Goal: Navigation & Orientation: Find specific page/section

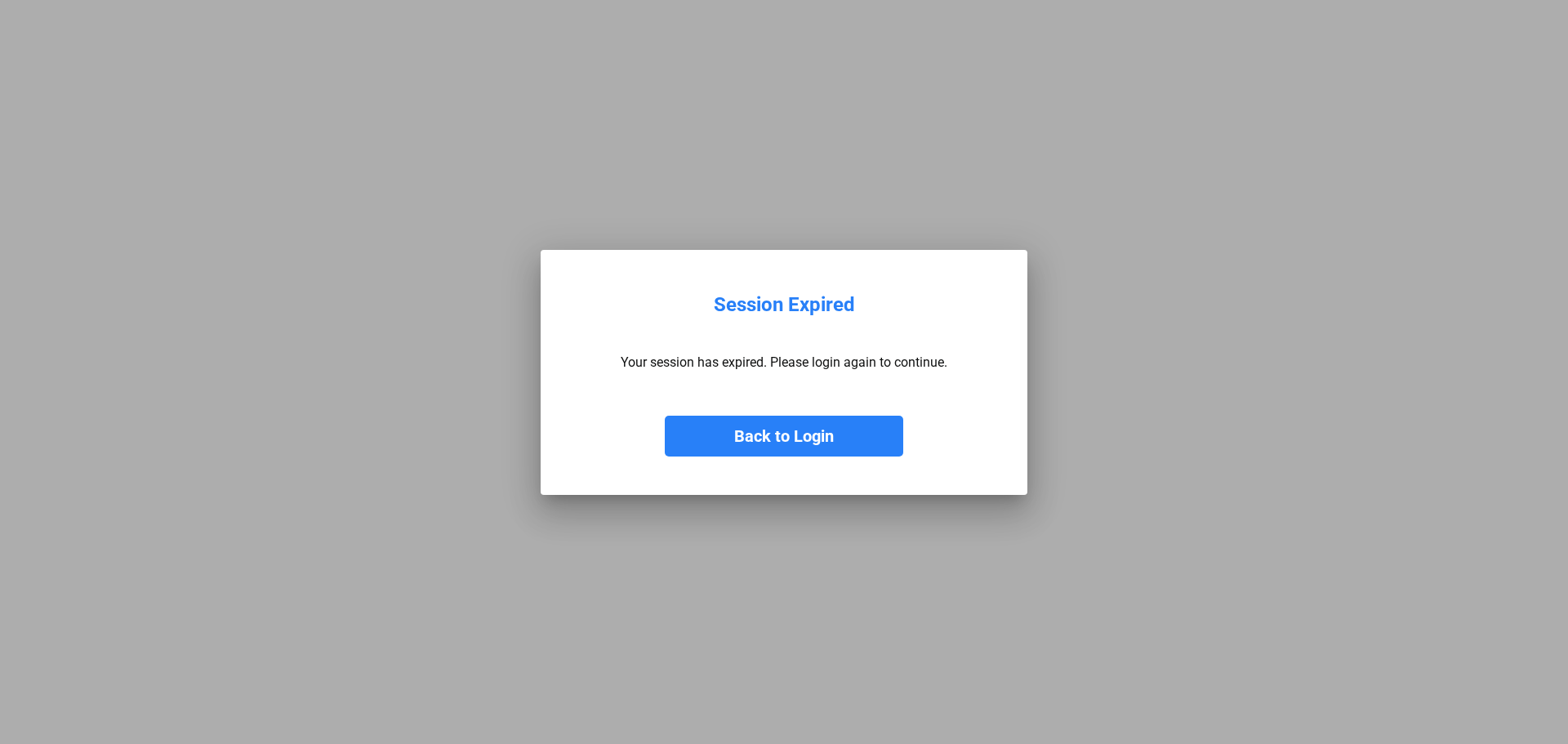
click at [798, 431] on button "Back to Login" at bounding box center [784, 436] width 238 height 41
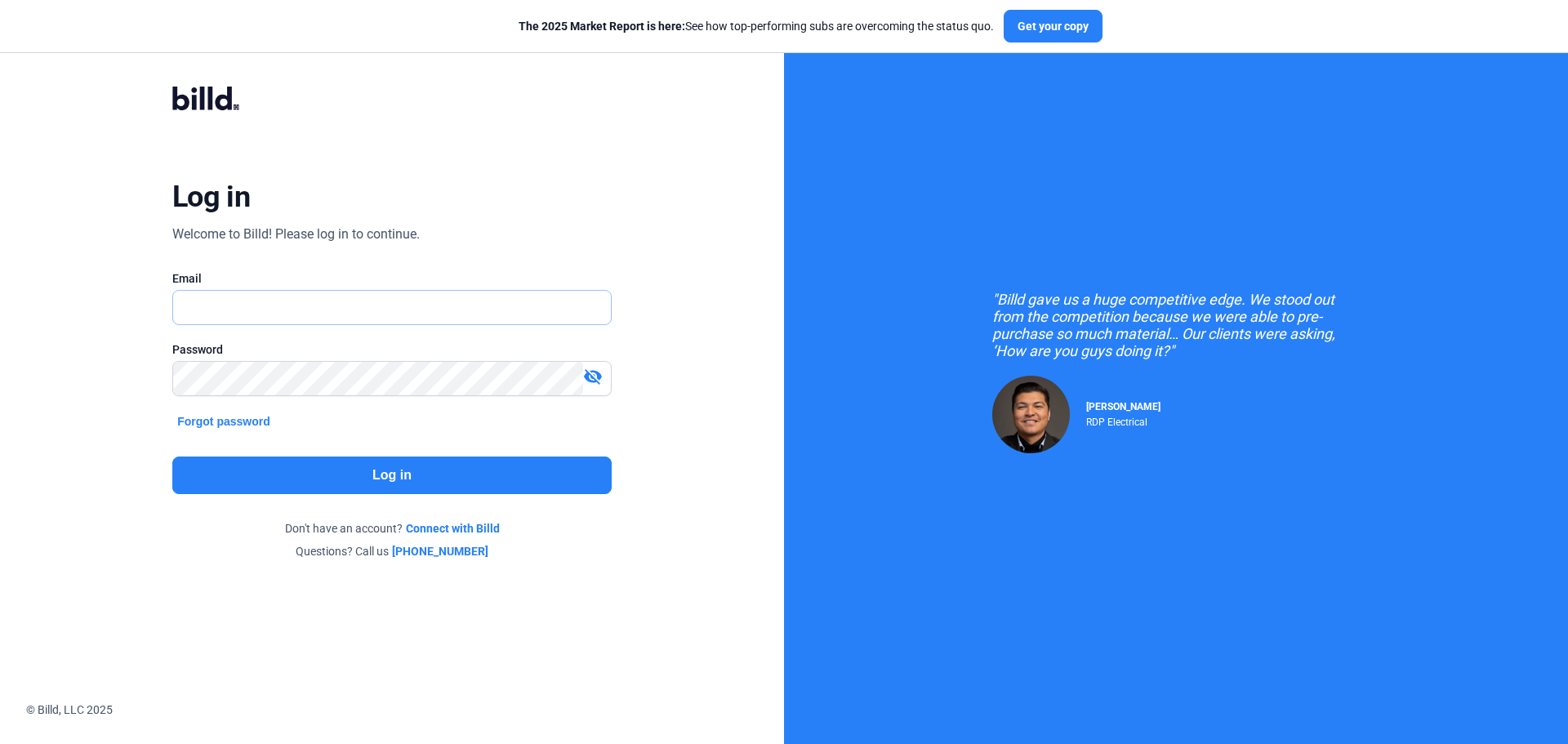
type input "[PERSON_NAME][EMAIL_ADDRESS][DOMAIN_NAME]"
click at [323, 472] on button "Log in" at bounding box center [392, 475] width 439 height 38
